Goal: Task Accomplishment & Management: Manage account settings

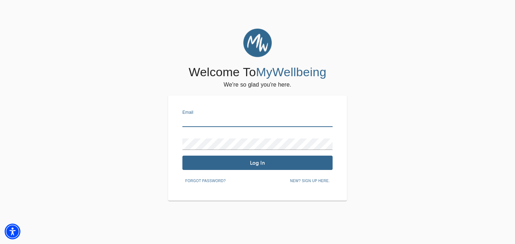
click at [239, 119] on input "text" at bounding box center [257, 121] width 150 height 11
type input "[EMAIL_ADDRESS][DOMAIN_NAME]"
click at [250, 170] on div "Email [EMAIL_ADDRESS][DOMAIN_NAME] Password Log In Forgot password? New? Sign u…" at bounding box center [257, 148] width 150 height 77
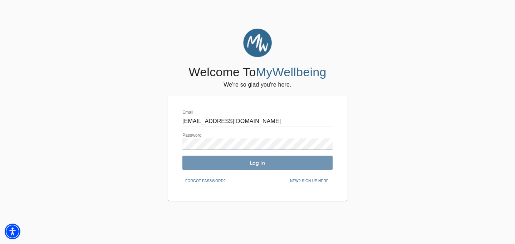
click at [247, 165] on span "Log In" at bounding box center [257, 162] width 144 height 7
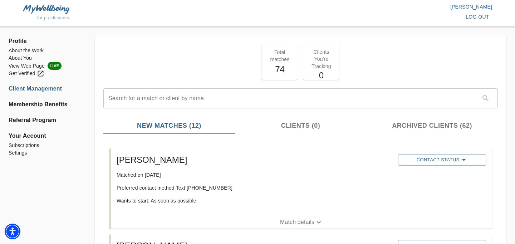
click at [305, 217] on button "Match details" at bounding box center [301, 222] width 381 height 13
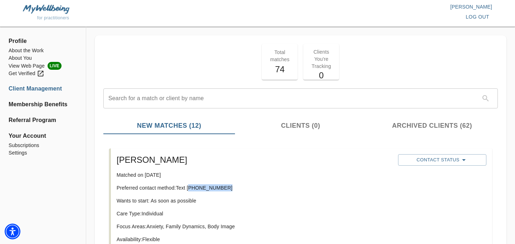
drag, startPoint x: 189, startPoint y: 189, endPoint x: 226, endPoint y: 189, distance: 36.8
click at [226, 189] on p "Preferred contact method: Text [PHONE_NUMBER]" at bounding box center [255, 187] width 276 height 7
copy p "631) 897-4214"
